Goal: Transaction & Acquisition: Book appointment/travel/reservation

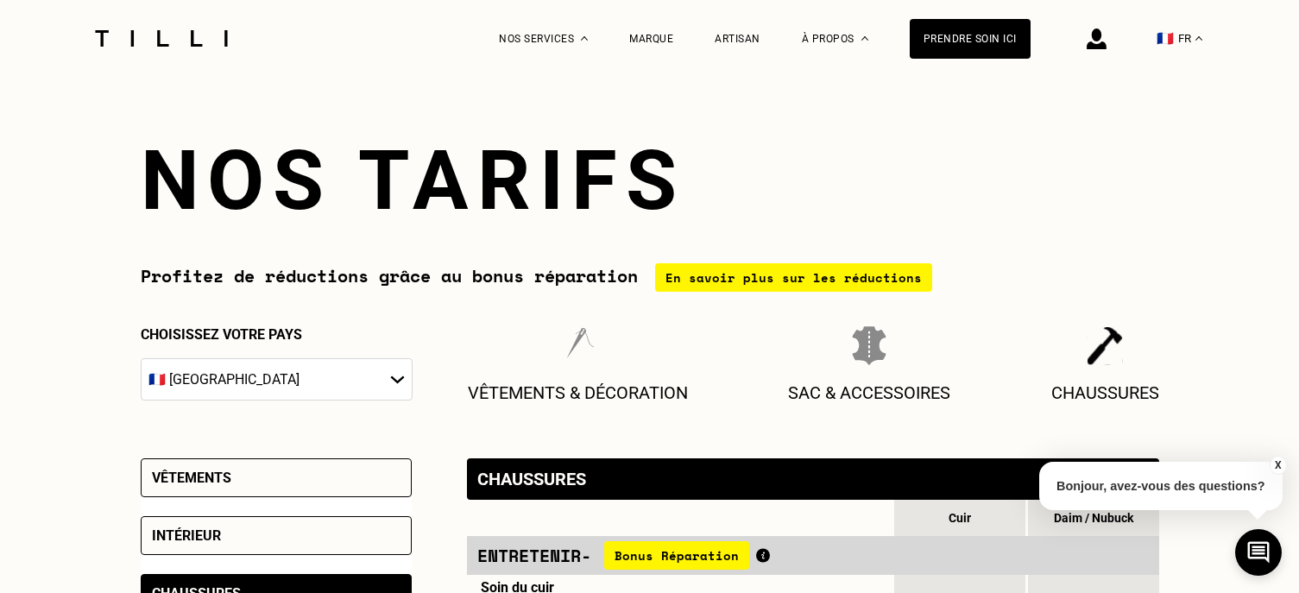
select select "FR"
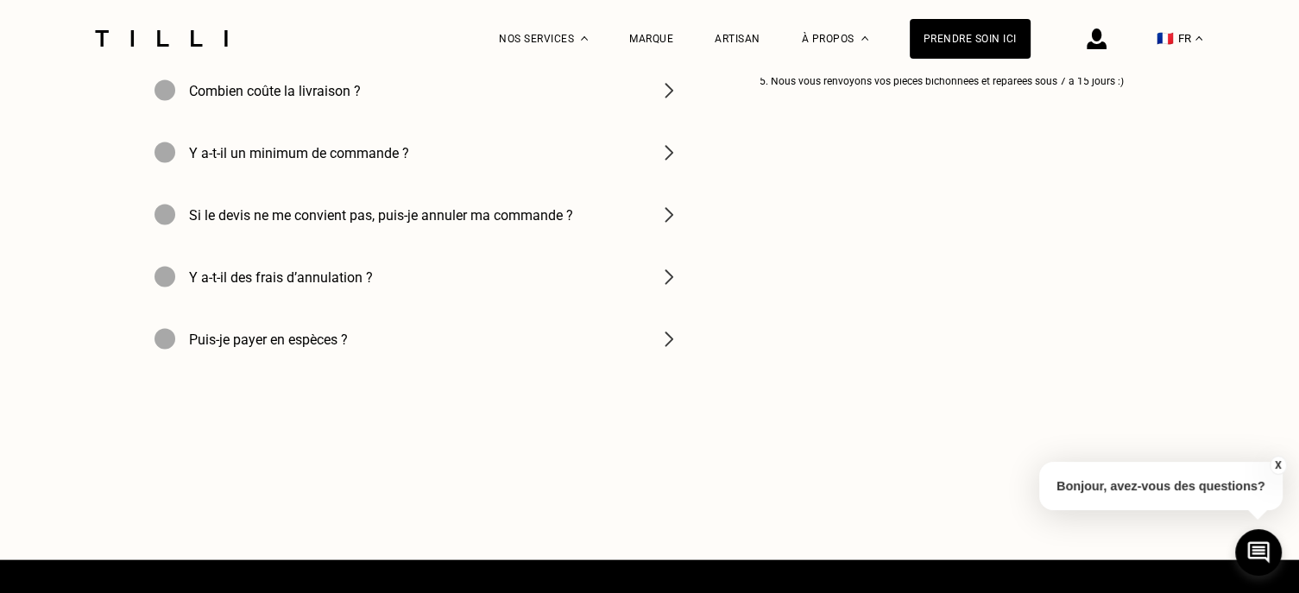
scroll to position [3452, 0]
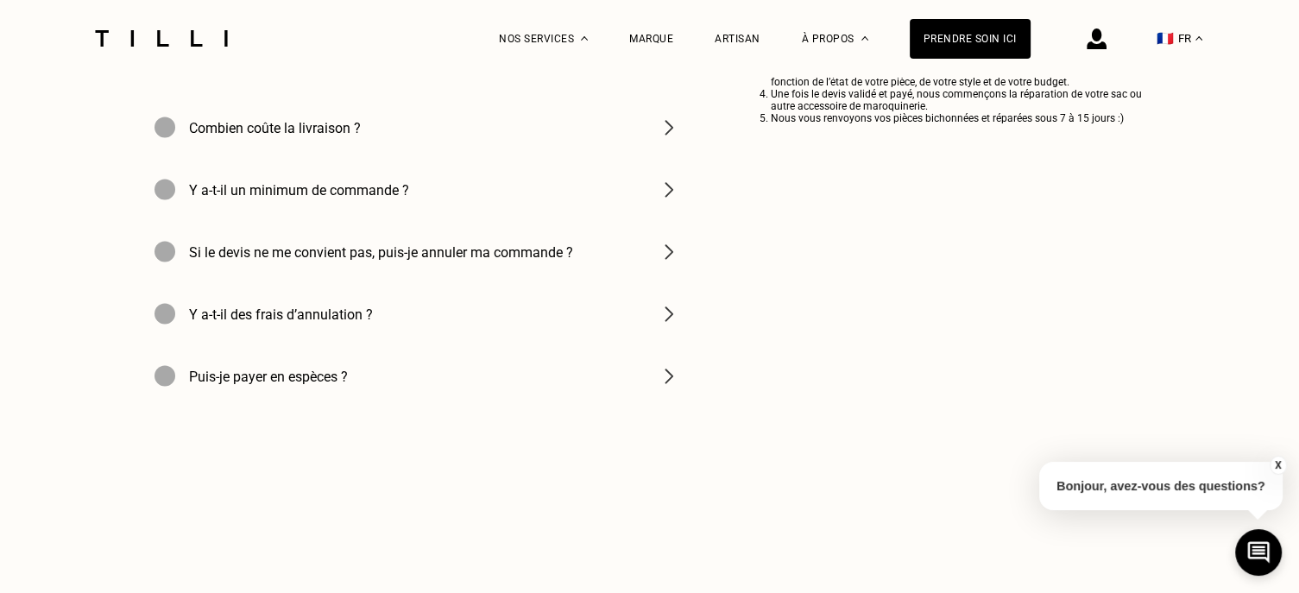
click at [178, 45] on img at bounding box center [161, 38] width 145 height 16
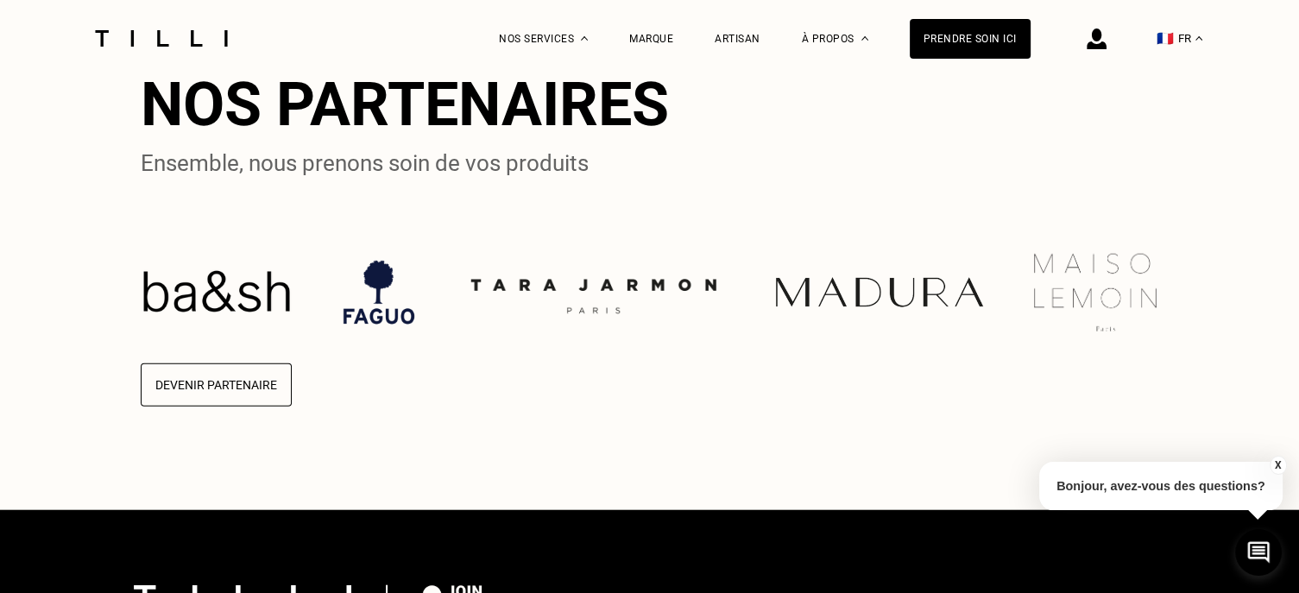
scroll to position [3884, 0]
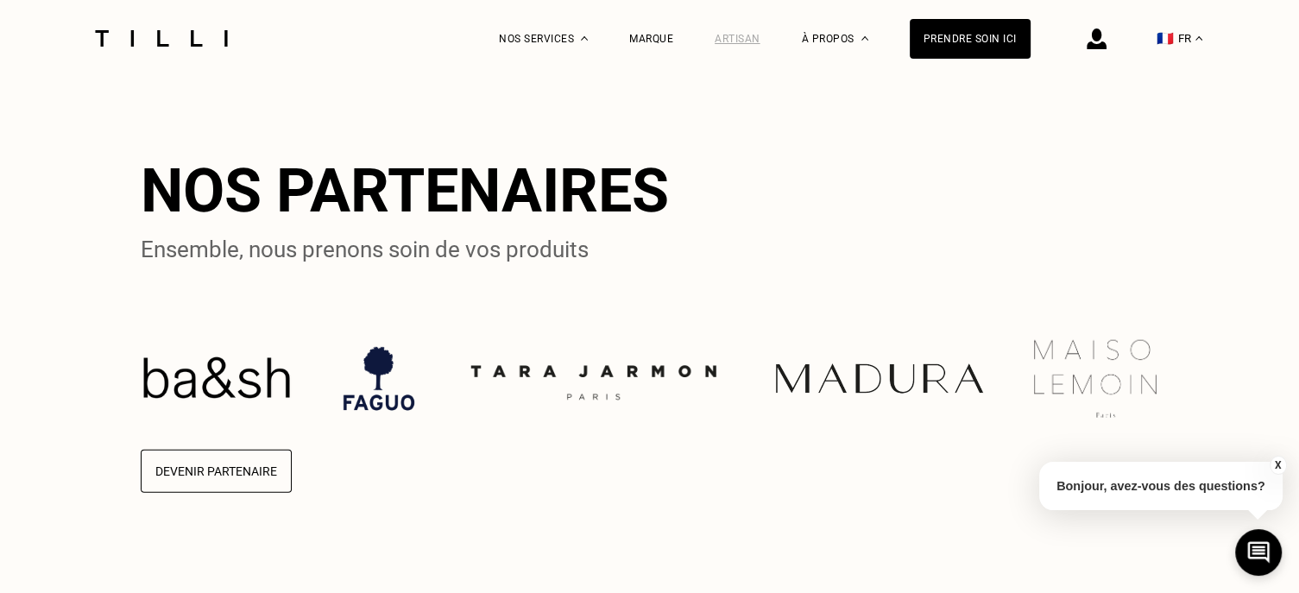
click at [749, 36] on div "Artisan" at bounding box center [738, 39] width 46 height 12
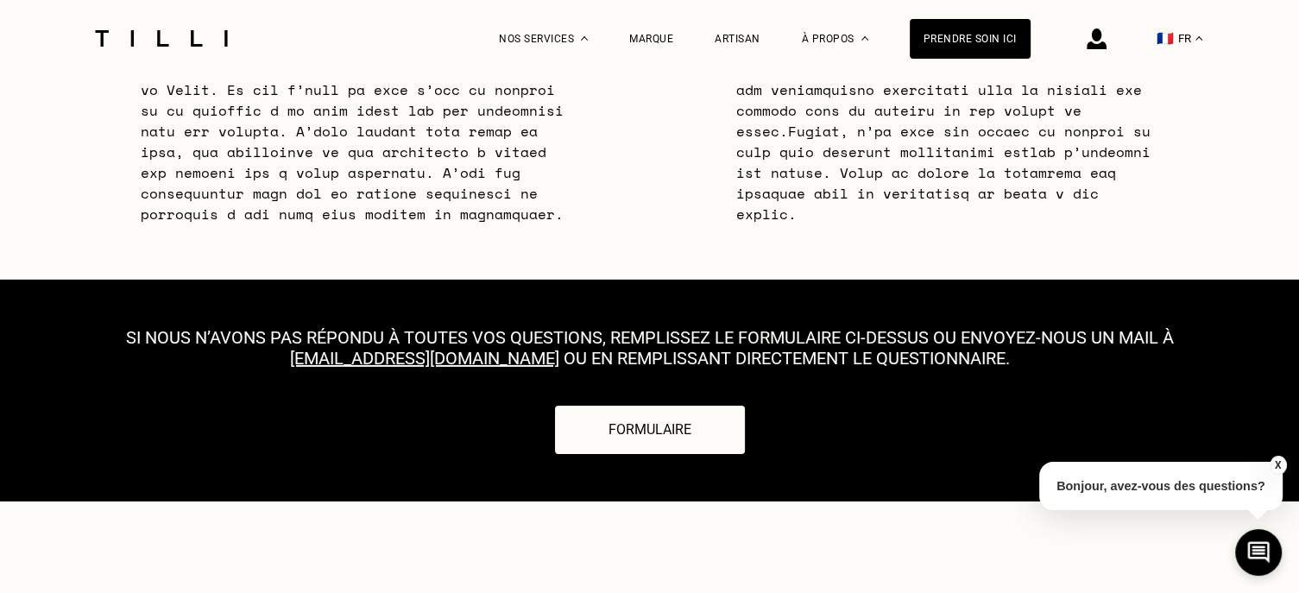
scroll to position [5437, 0]
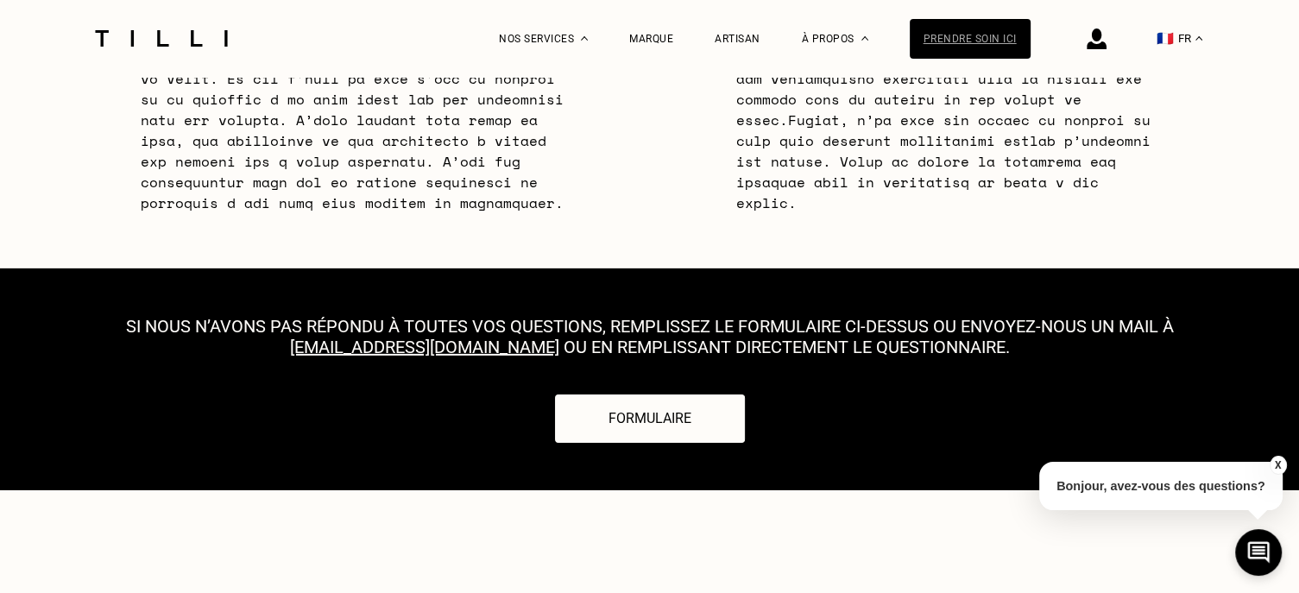
click at [961, 46] on div "Prendre soin ici" at bounding box center [970, 39] width 121 height 40
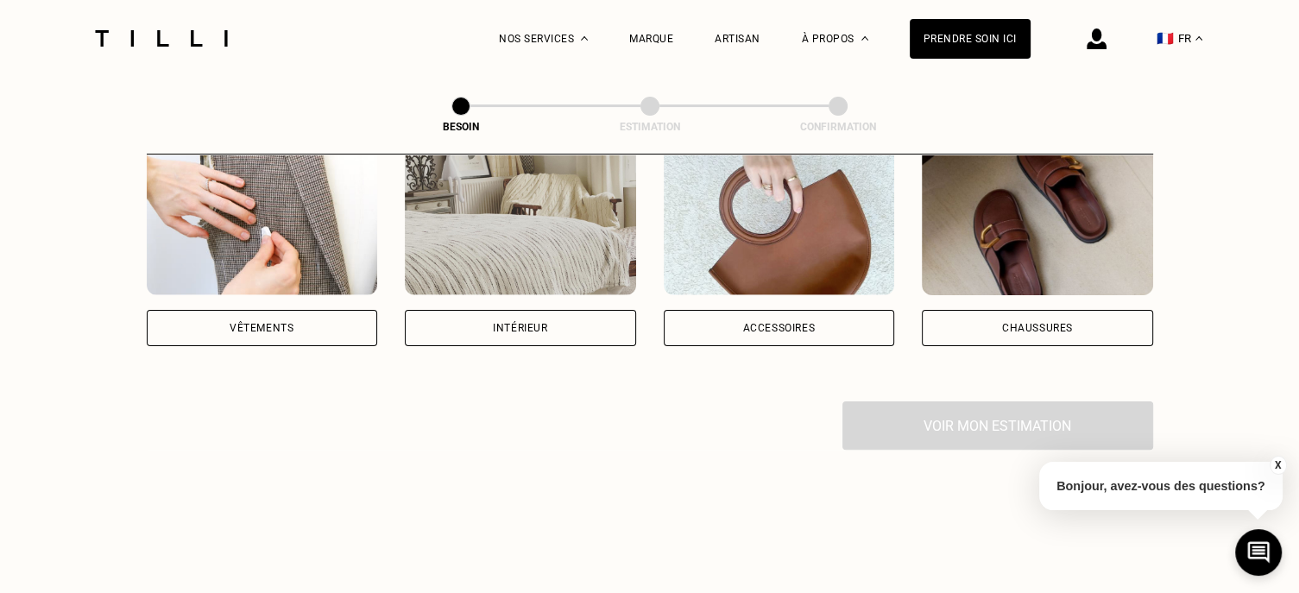
scroll to position [345, 0]
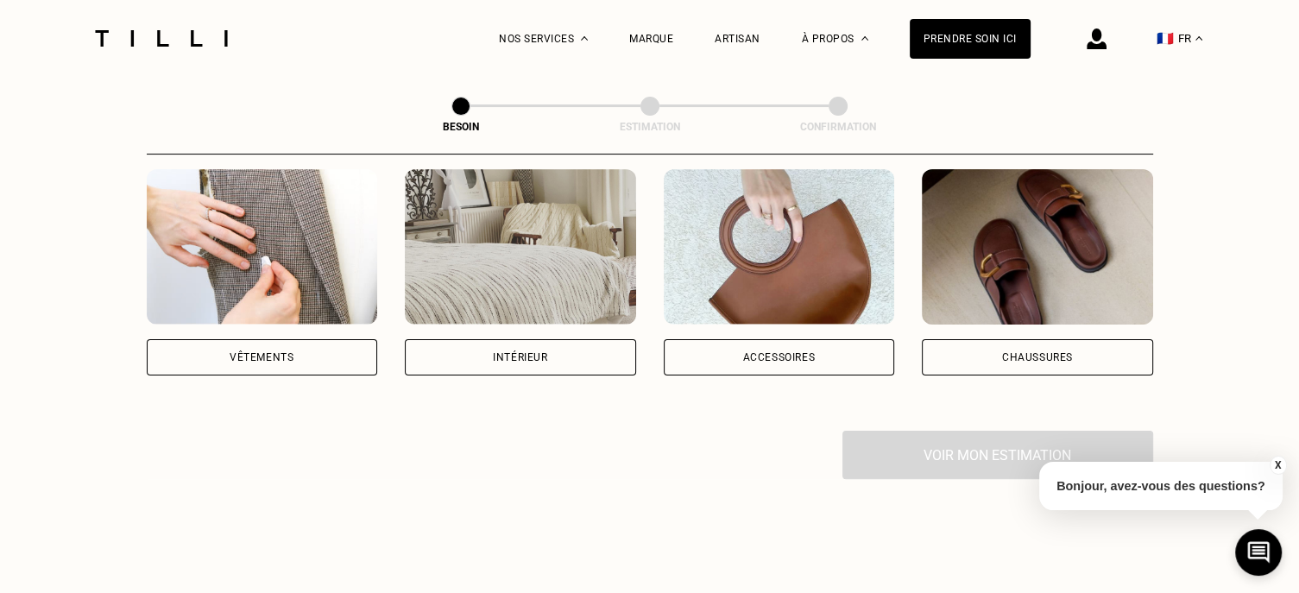
click at [260, 343] on div "Vêtements" at bounding box center [262, 357] width 231 height 36
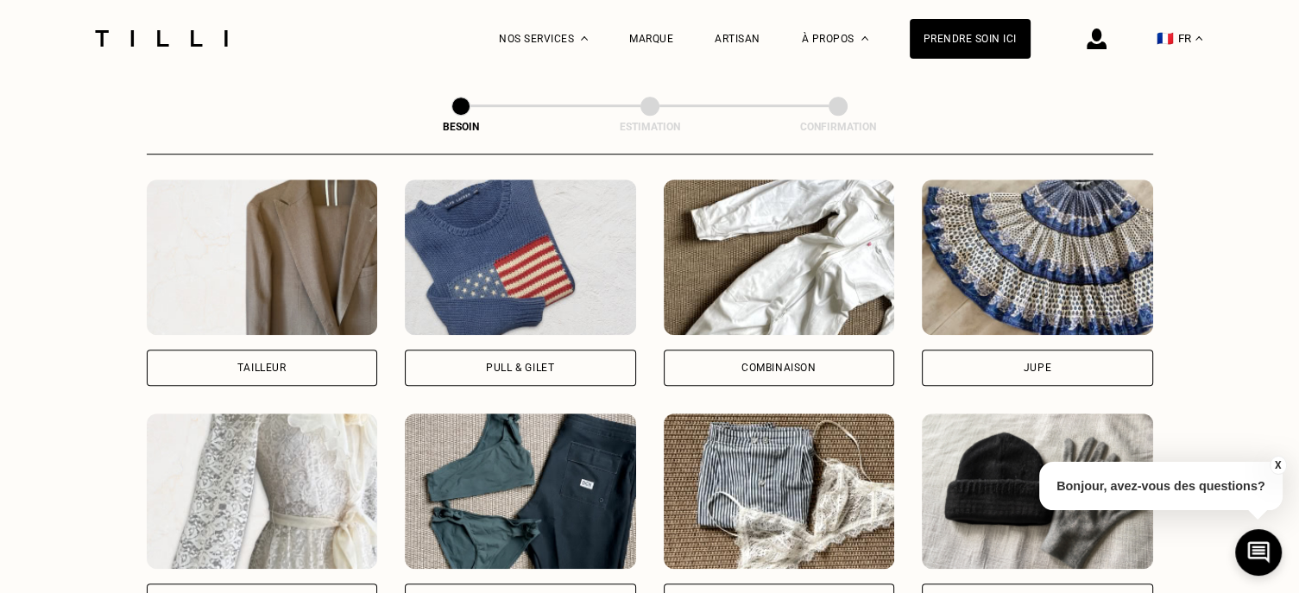
scroll to position [979, 0]
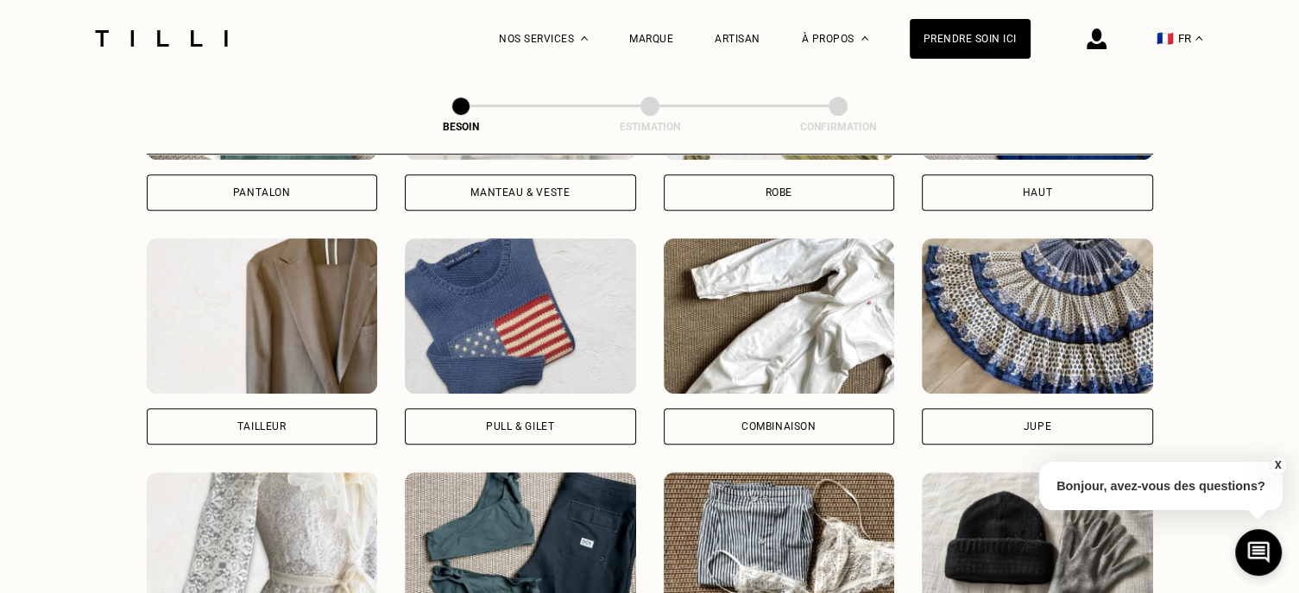
click at [522, 285] on img at bounding box center [520, 315] width 231 height 155
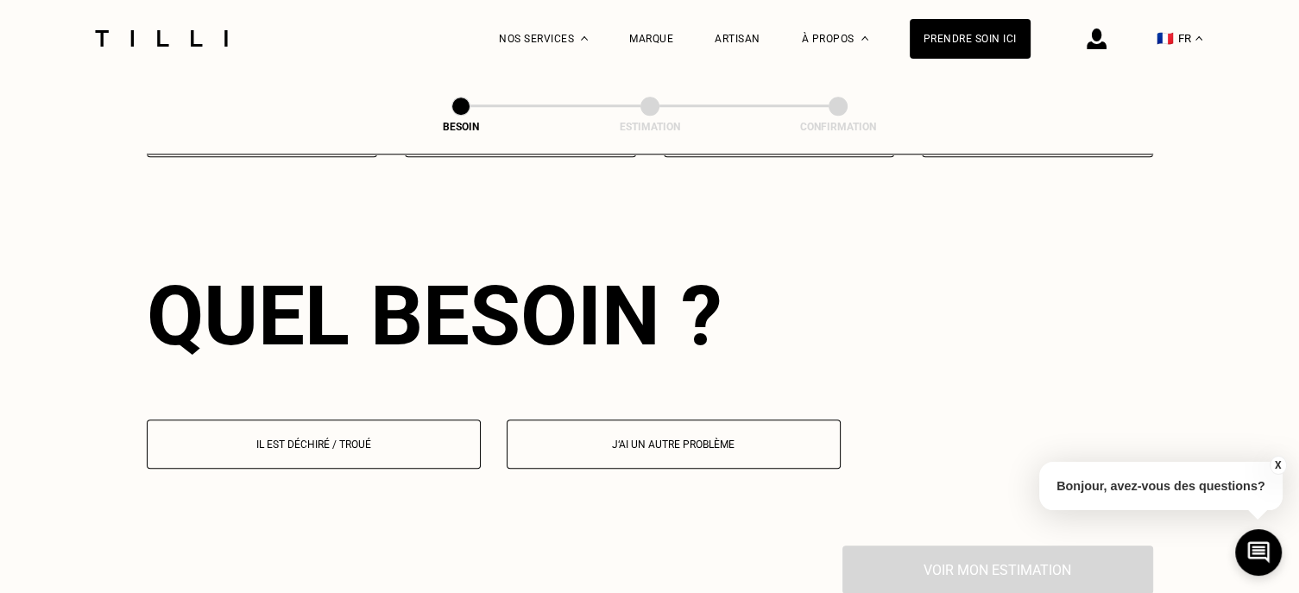
scroll to position [1501, 0]
click at [449, 434] on button "Il est déchiré / troué" at bounding box center [314, 443] width 334 height 49
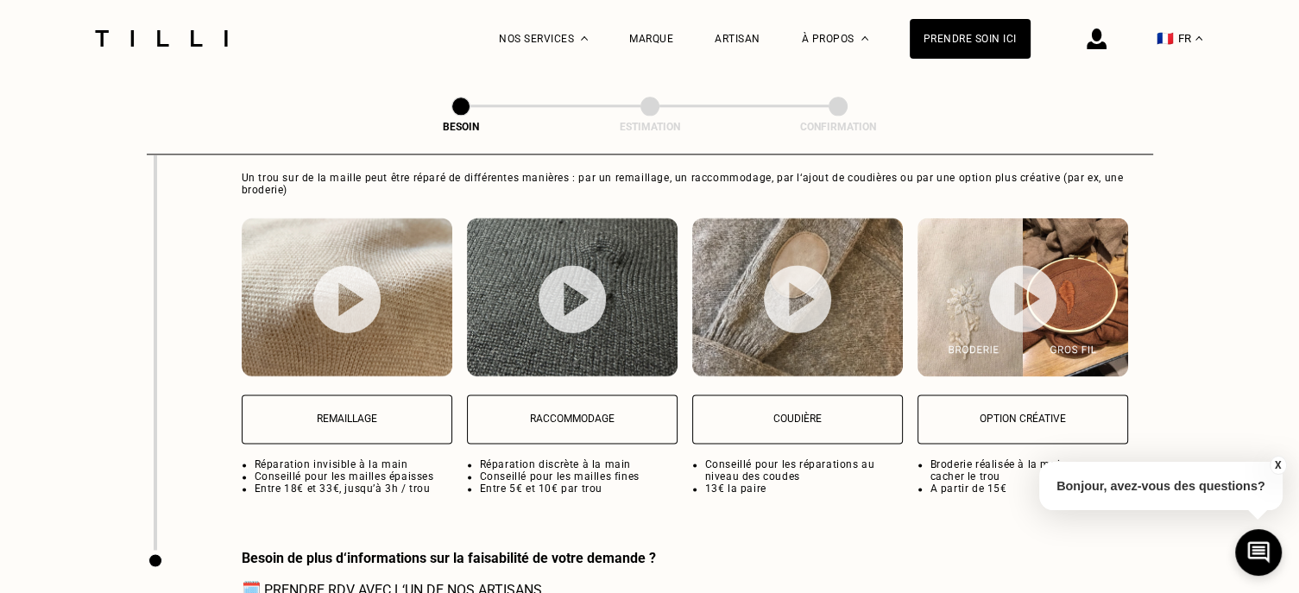
scroll to position [2354, 0]
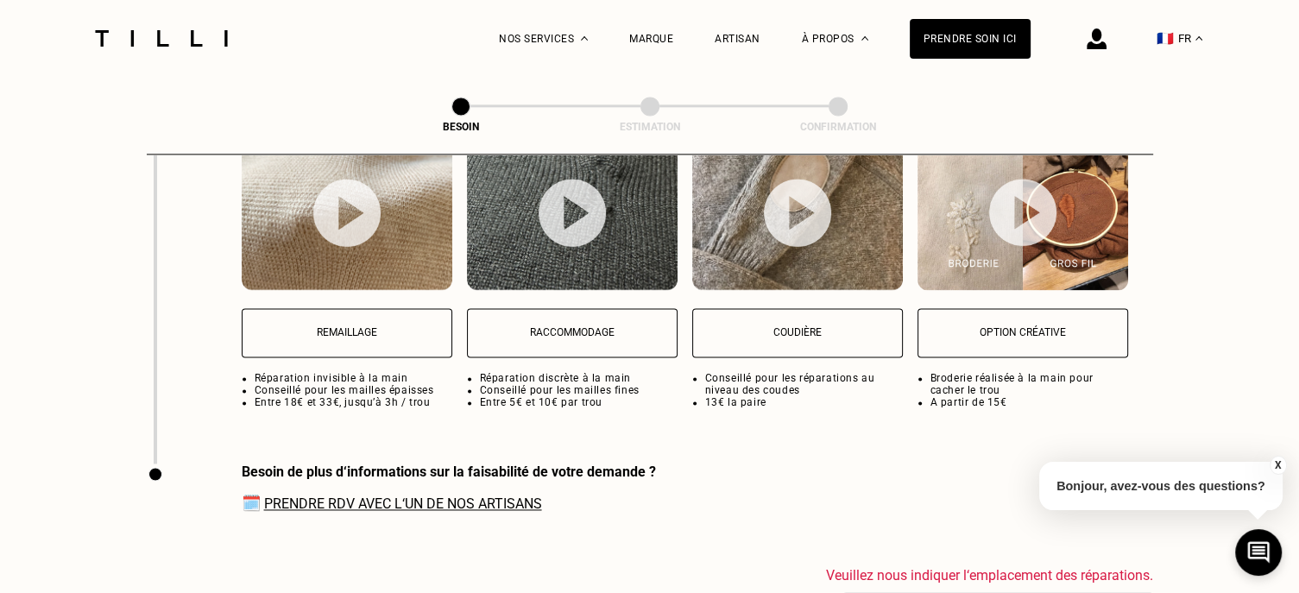
click at [450, 495] on link "Prendre RDV avec l‘un de nos artisans" at bounding box center [403, 503] width 278 height 16
click at [384, 310] on button "Remaillage" at bounding box center [347, 332] width 211 height 49
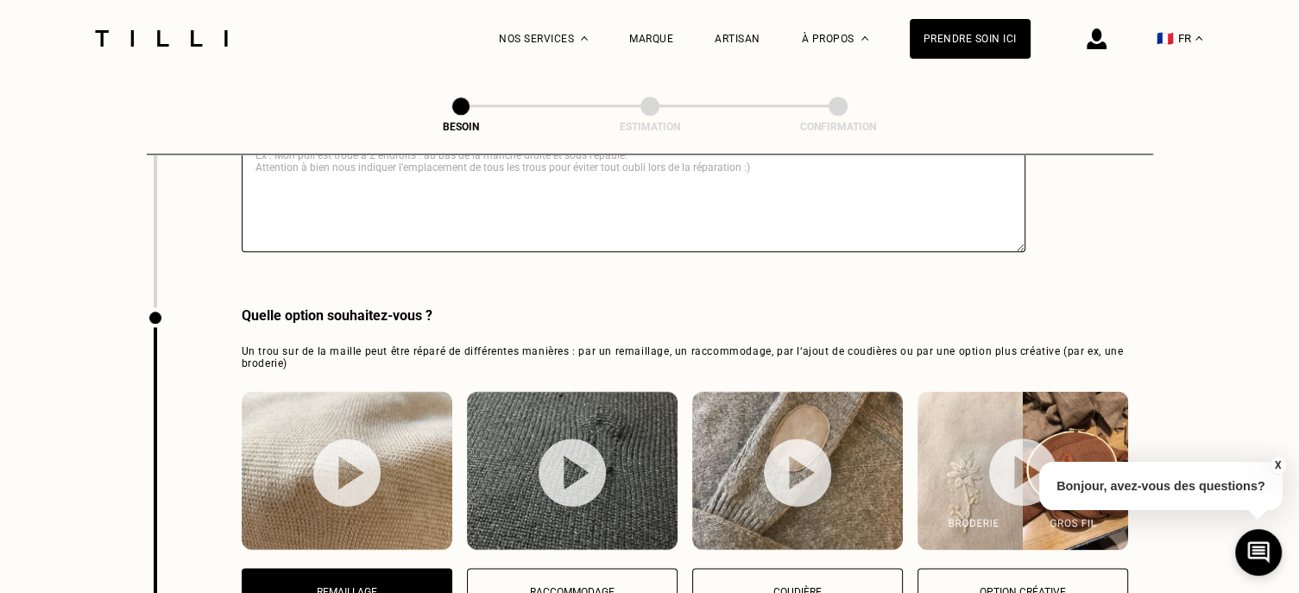
scroll to position [1836, 0]
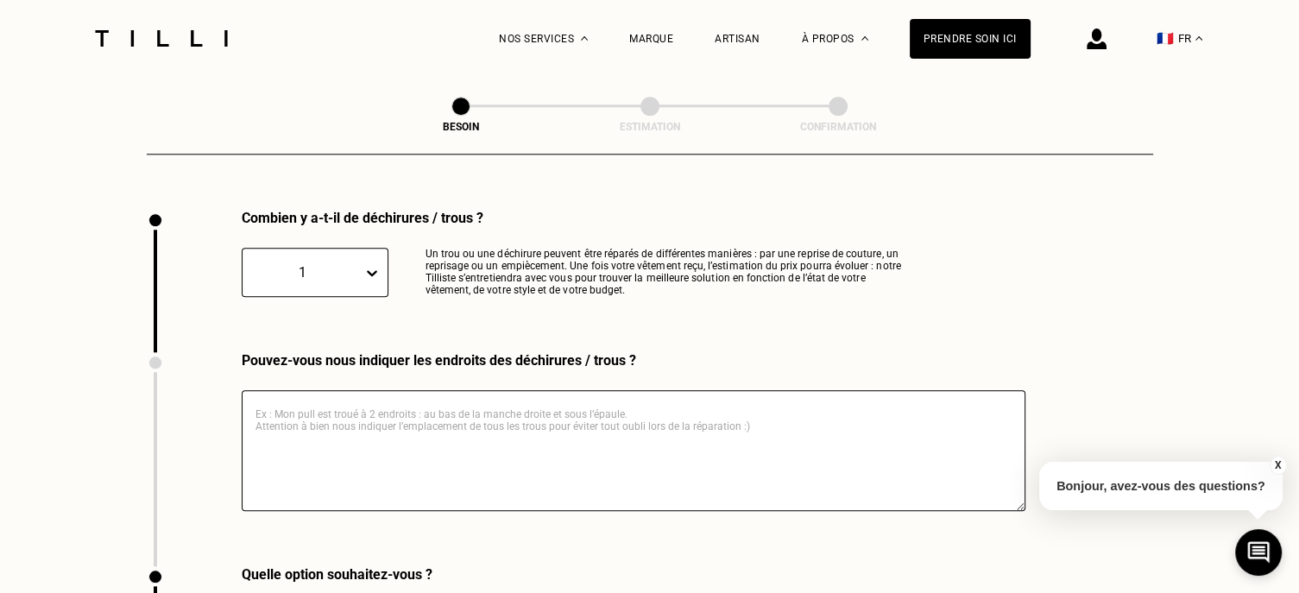
click at [376, 429] on textarea at bounding box center [634, 450] width 784 height 121
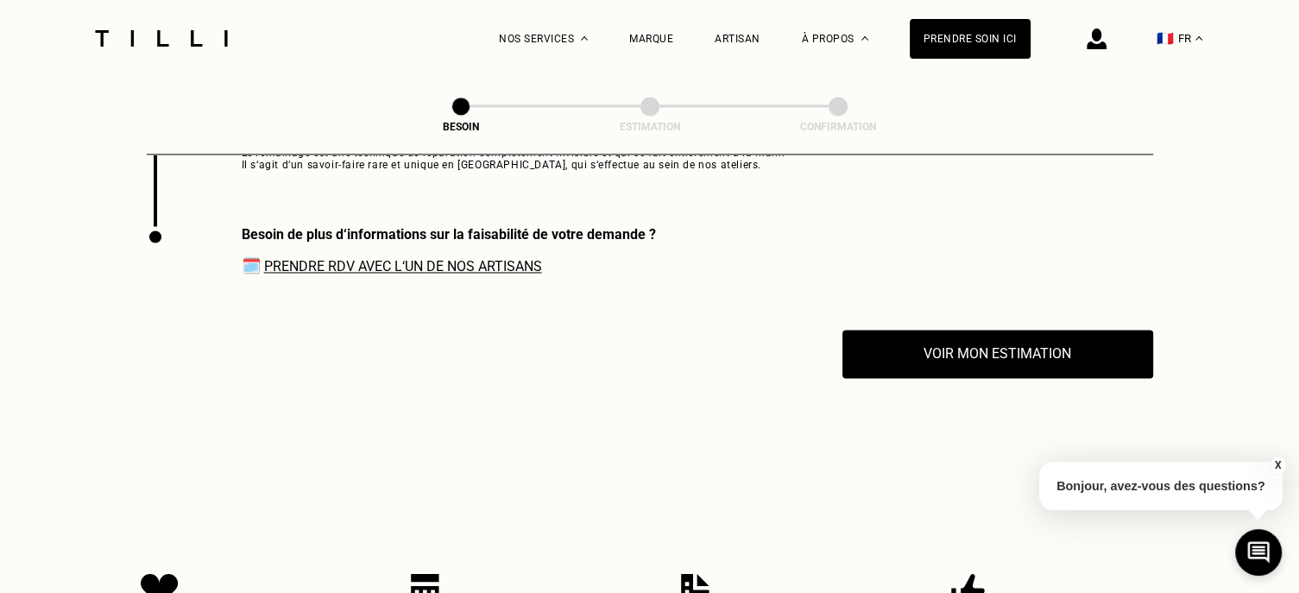
scroll to position [2699, 0]
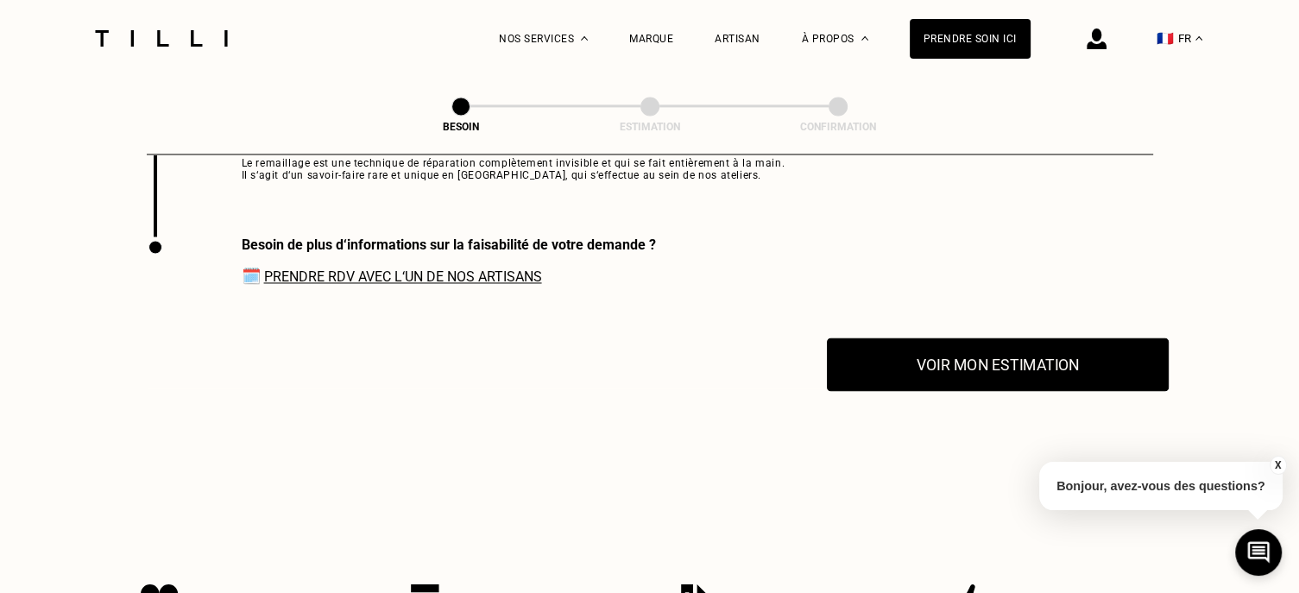
type textarea "epaule gauche"
click at [1011, 357] on button "Voir mon estimation" at bounding box center [998, 364] width 342 height 54
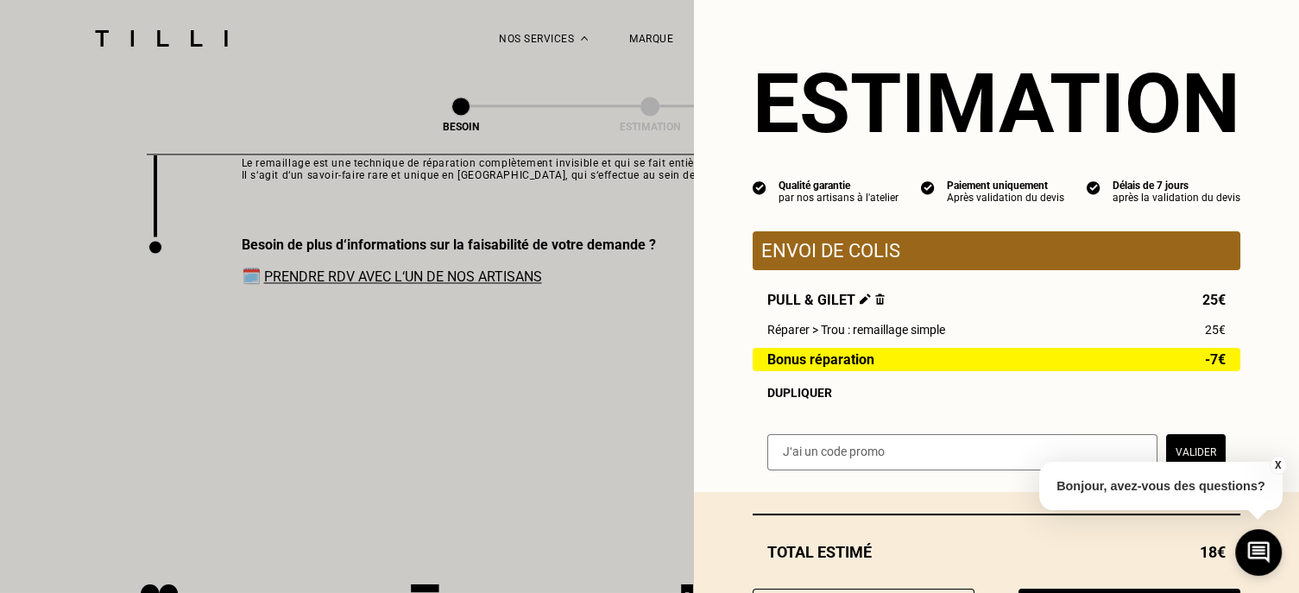
scroll to position [92, 0]
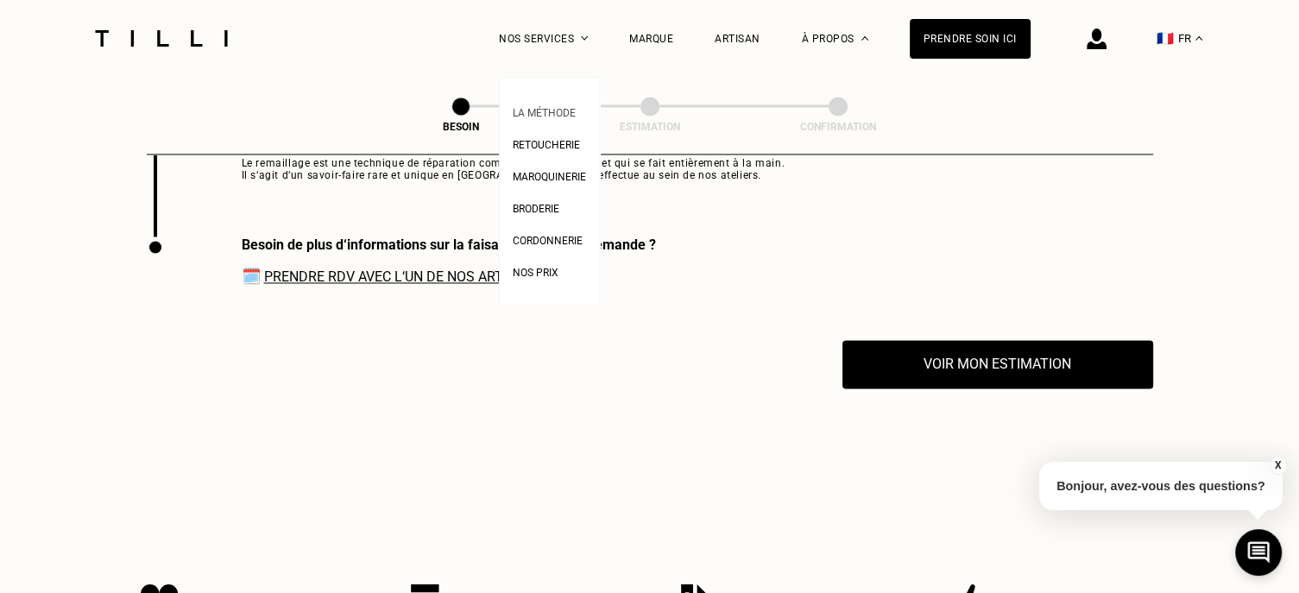
click at [558, 110] on span "La Méthode" at bounding box center [544, 113] width 63 height 12
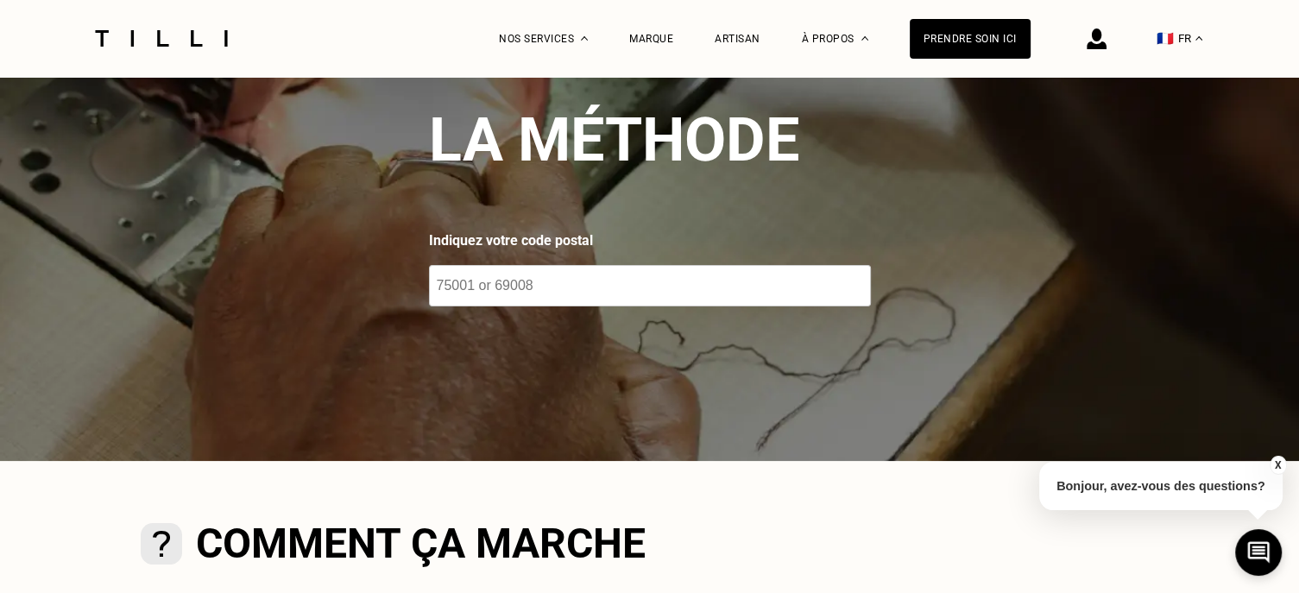
scroll to position [173, 0]
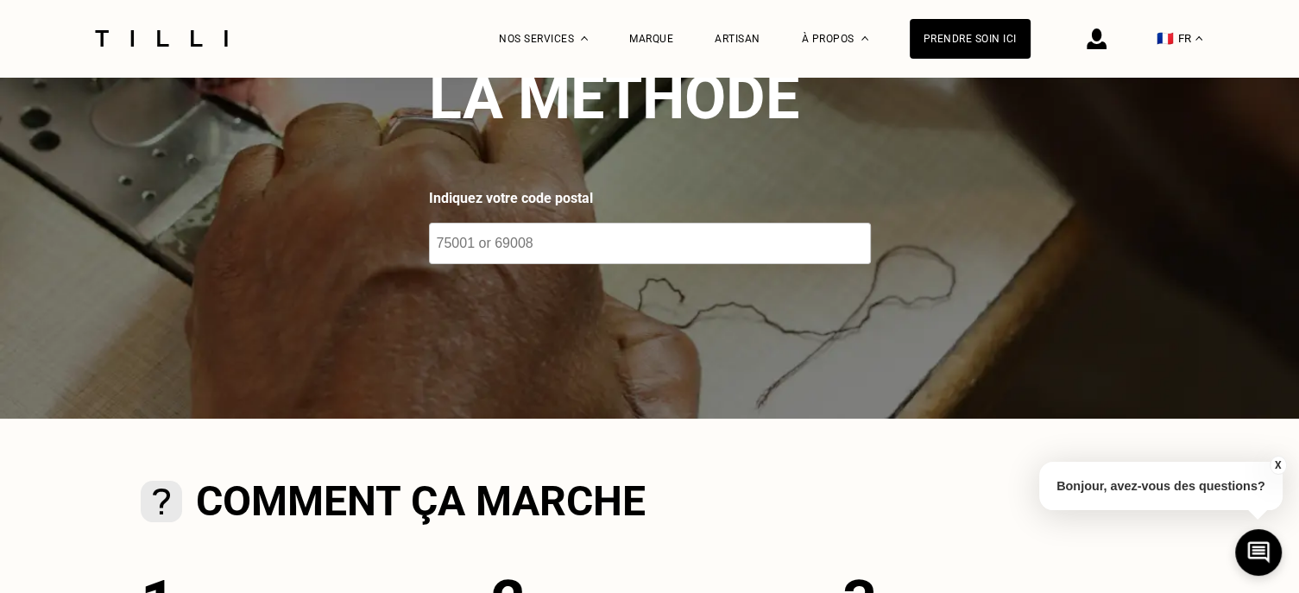
click at [690, 229] on input "number" at bounding box center [650, 243] width 442 height 41
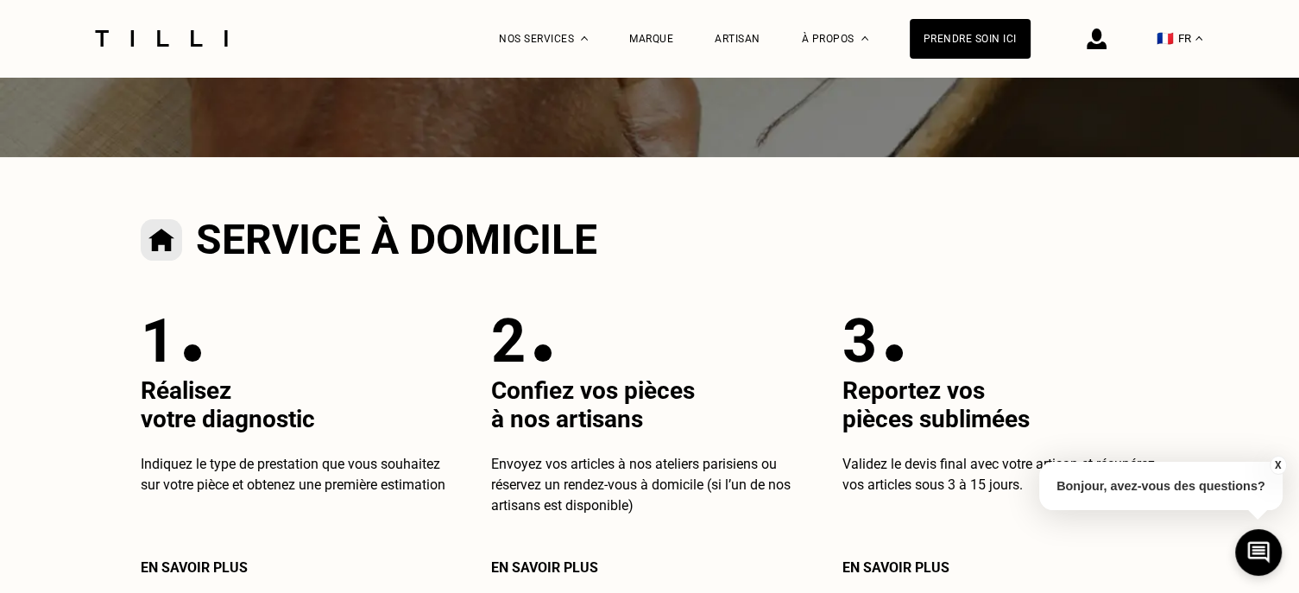
scroll to position [262, 0]
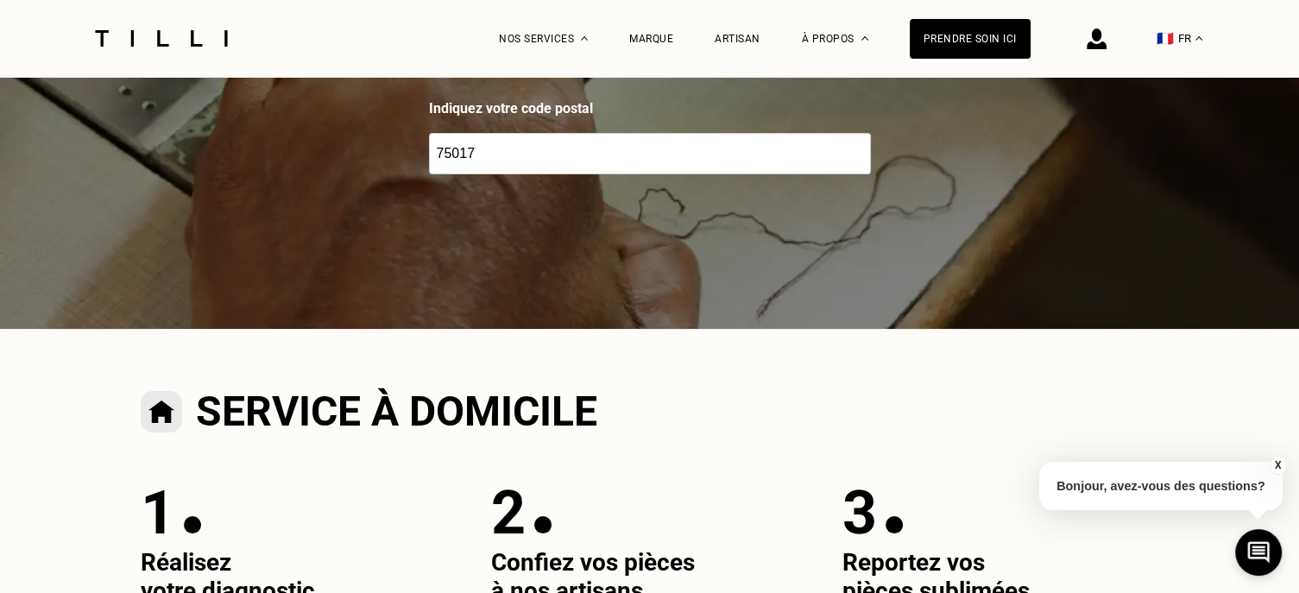
click at [684, 164] on input "75017" at bounding box center [650, 153] width 442 height 41
type input "75017"
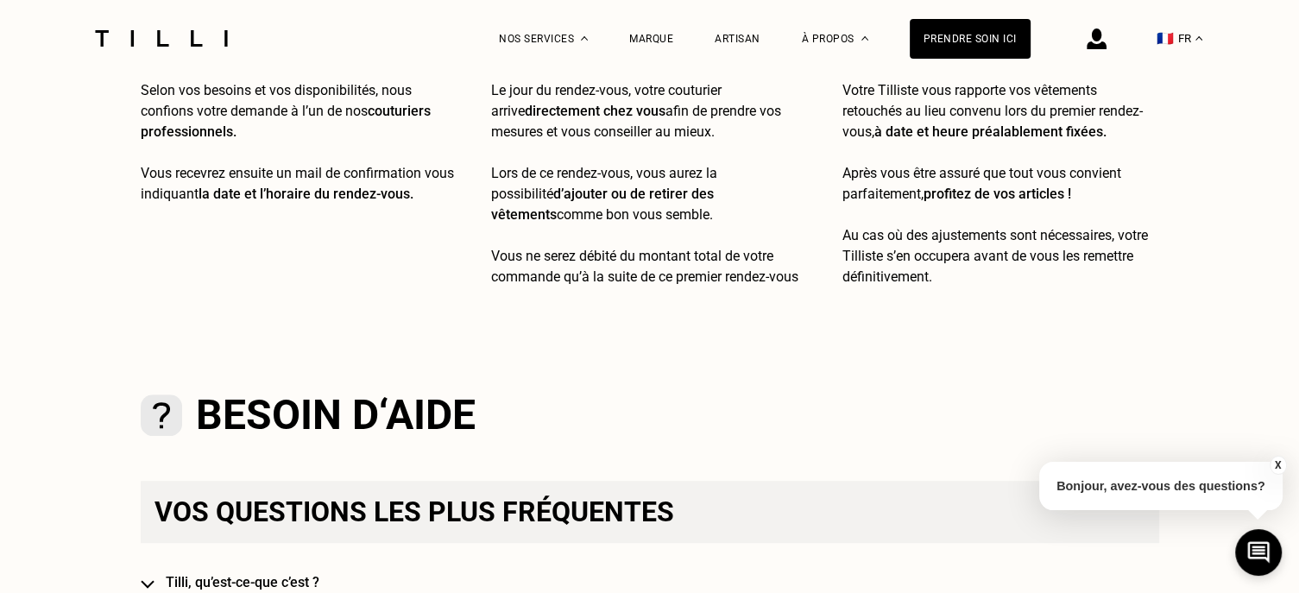
scroll to position [1384, 0]
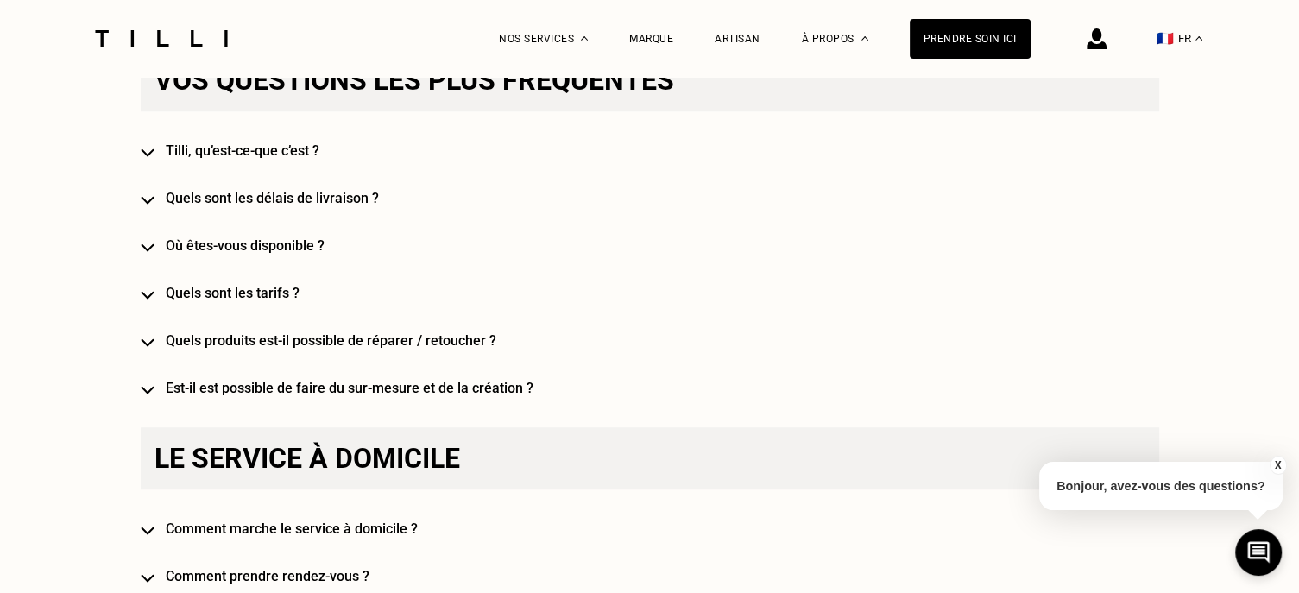
click at [250, 165] on div "Vos questions les plus fréquentes [PERSON_NAME], qu’est-ce-que c’est ? Quels so…" at bounding box center [650, 222] width 1018 height 347
click at [169, 167] on div "Vos questions les plus fréquentes [PERSON_NAME], qu’est-ce-que c’est ? Quels so…" at bounding box center [650, 222] width 1018 height 347
click at [154, 157] on img at bounding box center [148, 152] width 14 height 9
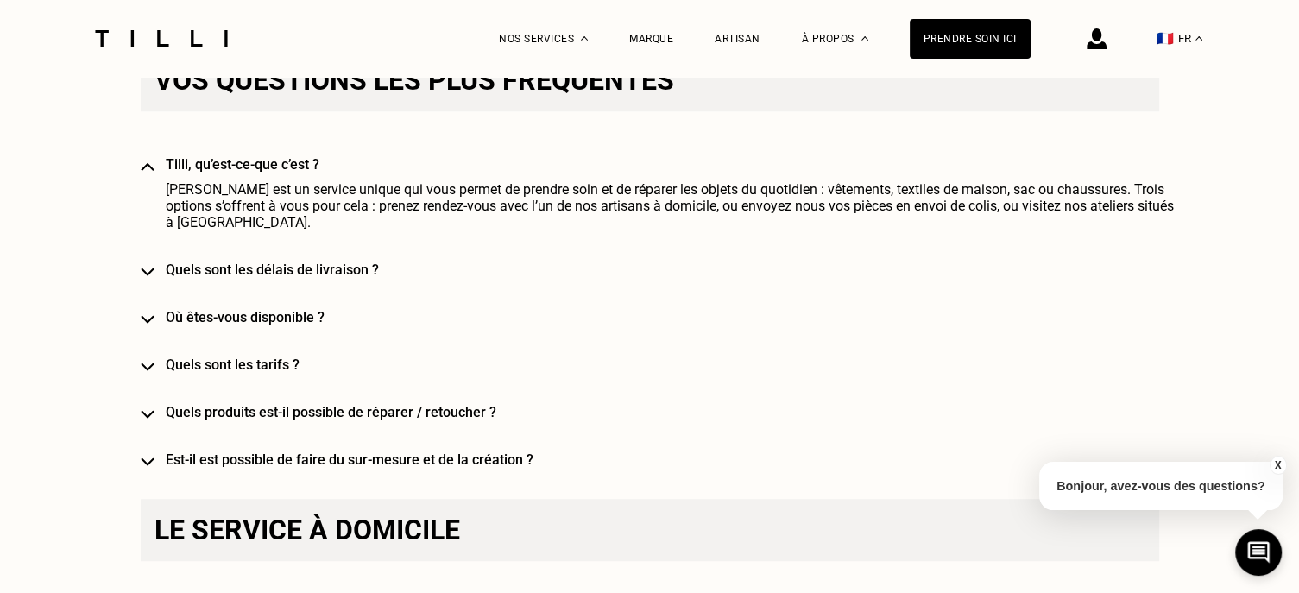
click at [265, 404] on h4 "Quels produits est-il possible de réparer / retoucher ?" at bounding box center [675, 412] width 1018 height 16
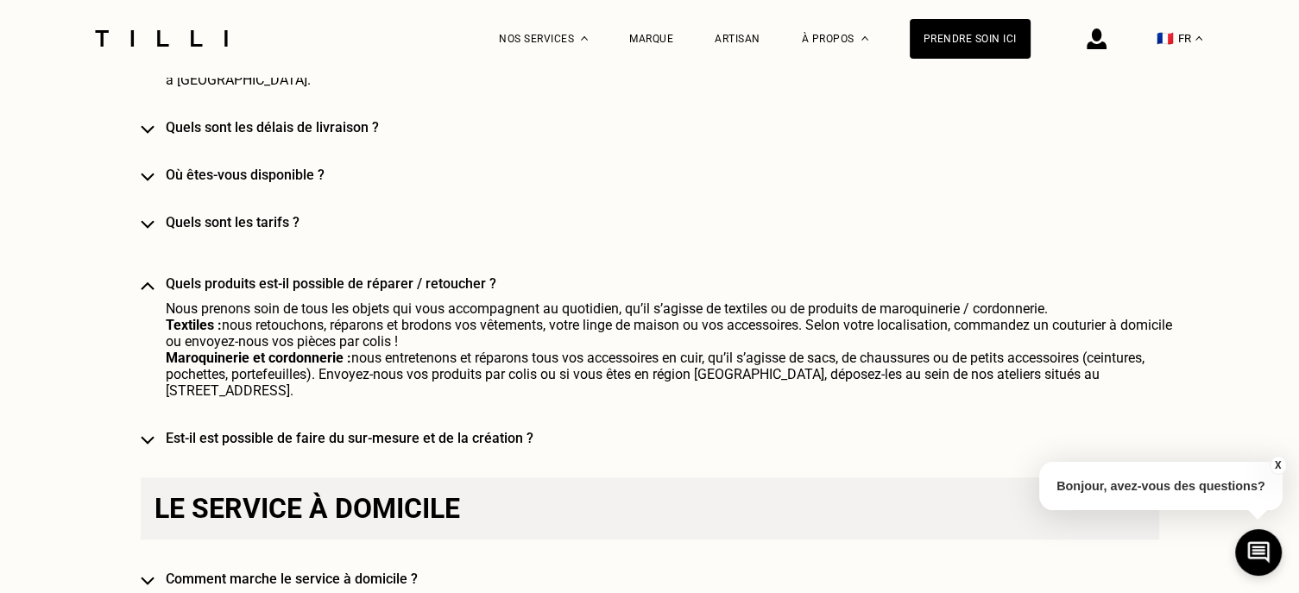
scroll to position [1557, 0]
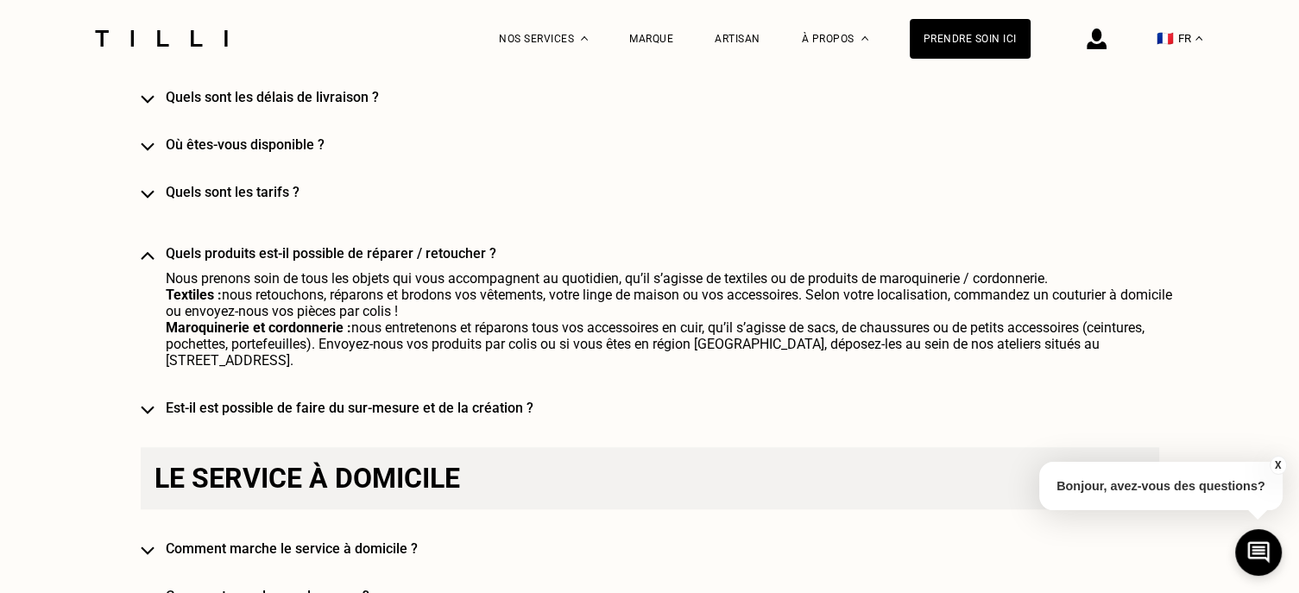
click at [180, 400] on h4 "Est-il est possible de faire du sur-mesure et de la création ?" at bounding box center [675, 408] width 1018 height 16
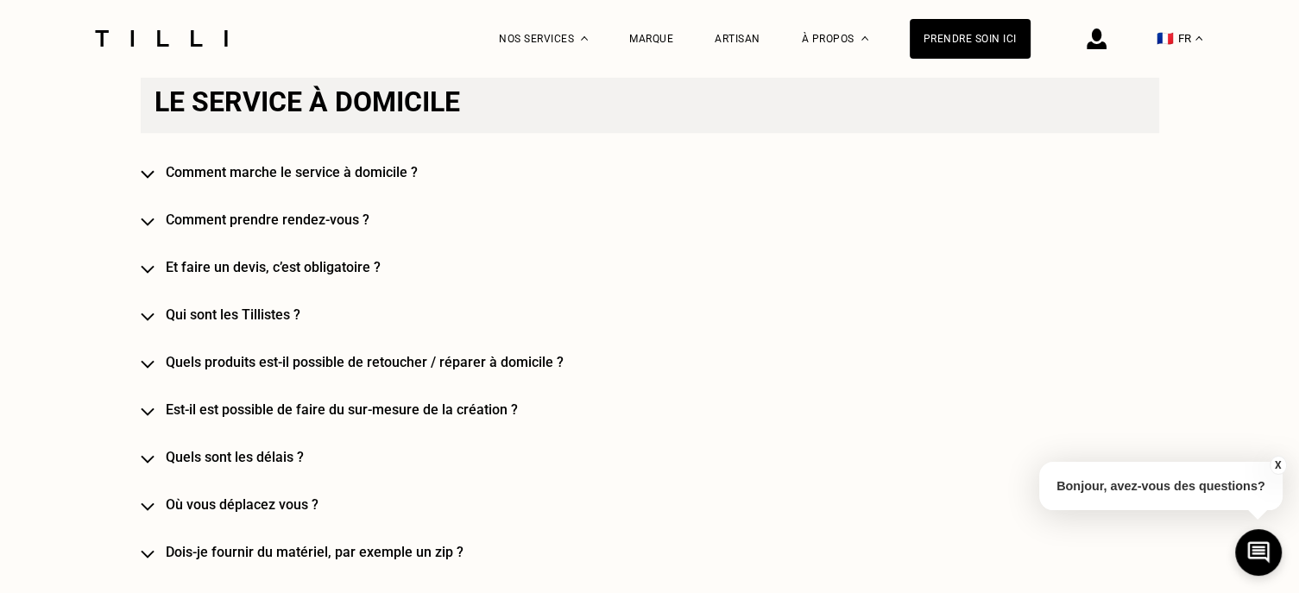
scroll to position [1988, 0]
